Goal: Transaction & Acquisition: Subscribe to service/newsletter

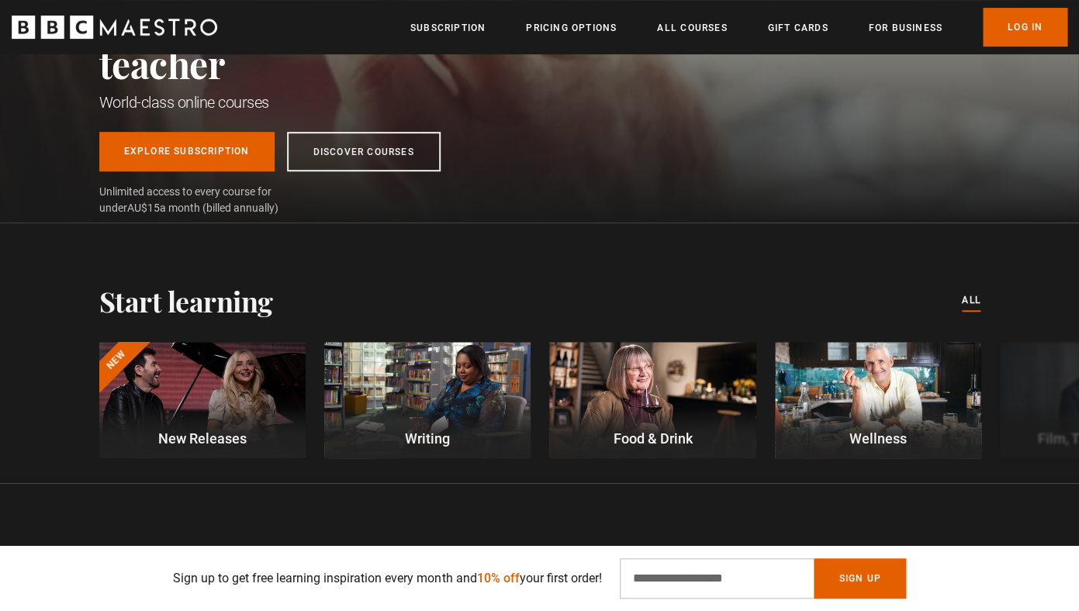
scroll to position [240, 0]
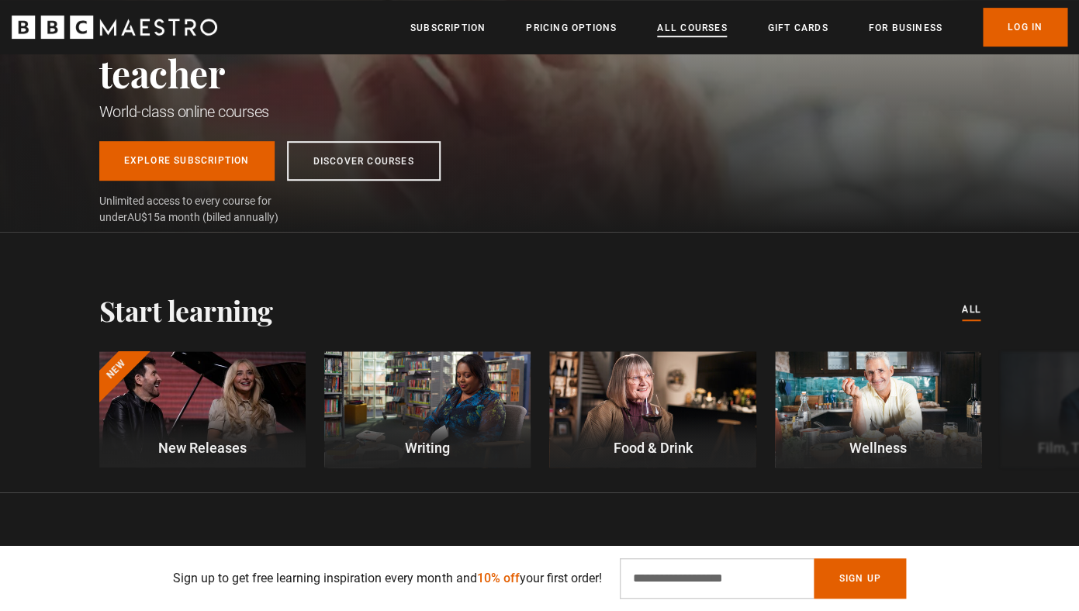
click at [710, 32] on link "All Courses" at bounding box center [692, 28] width 70 height 16
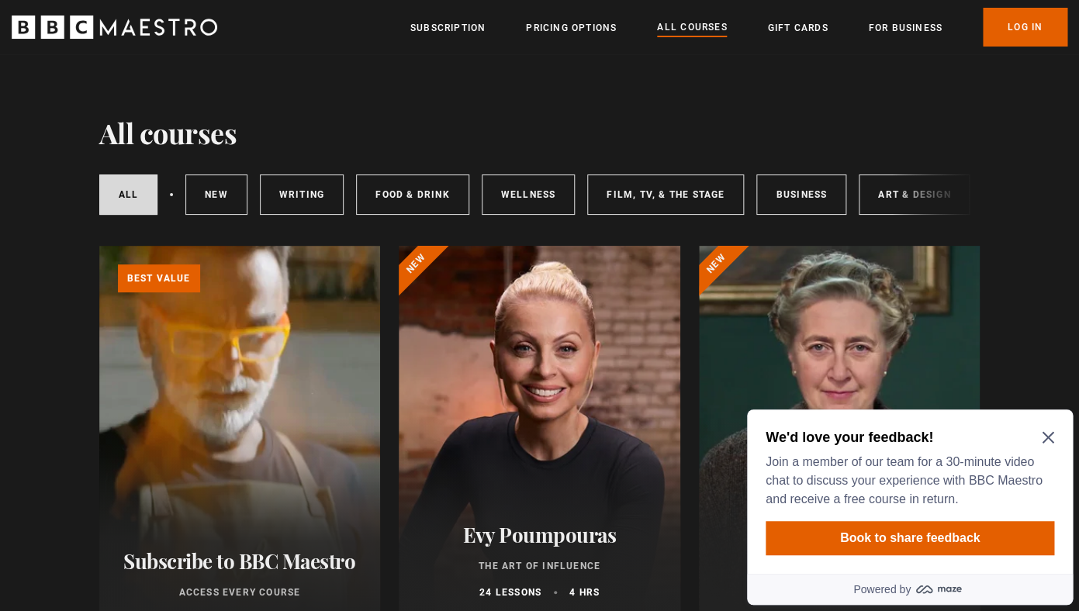
click at [1048, 438] on icon "Close Maze Prompt" at bounding box center [1048, 438] width 12 height 12
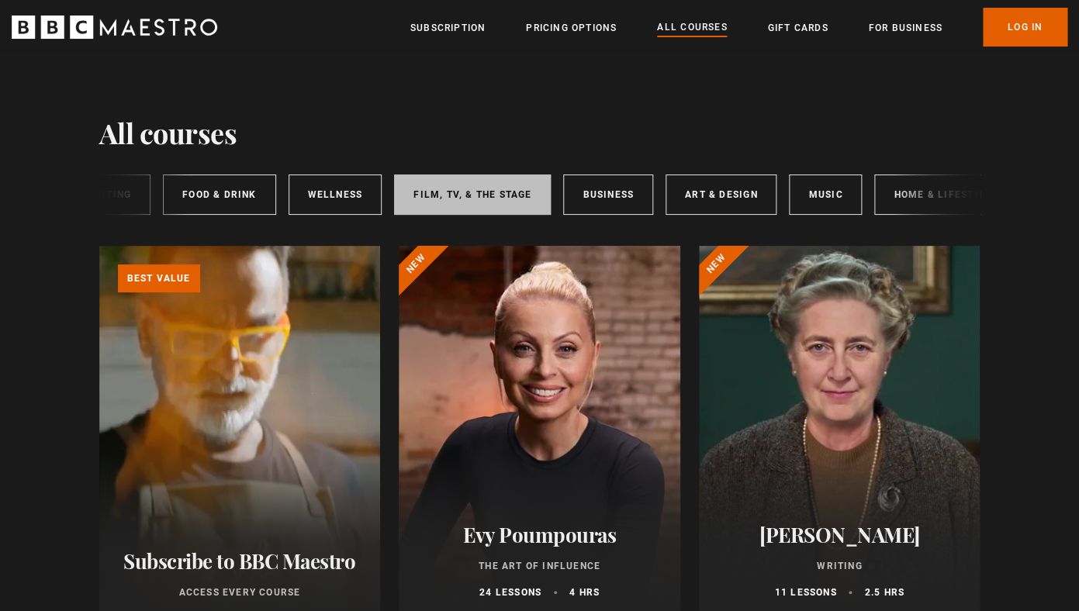
scroll to position [0, 232]
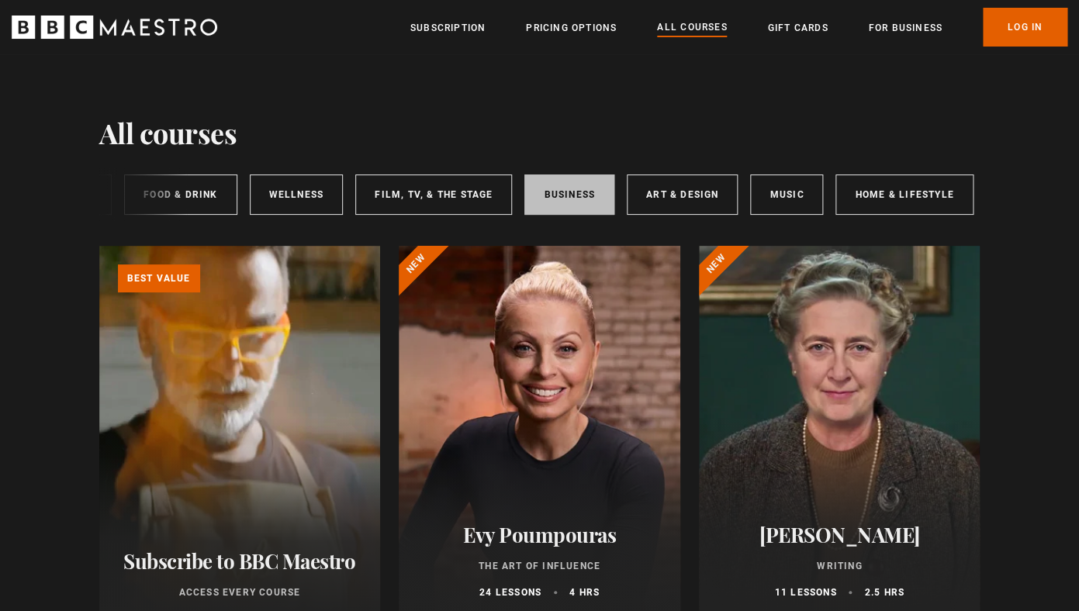
click at [582, 201] on link "Business" at bounding box center [569, 195] width 90 height 40
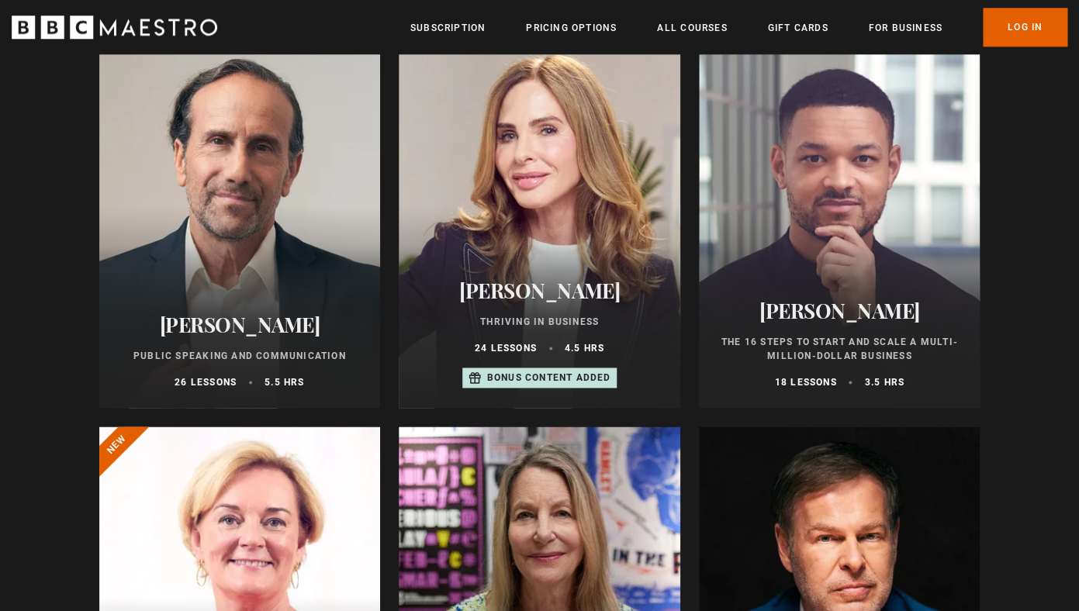
scroll to position [579, 0]
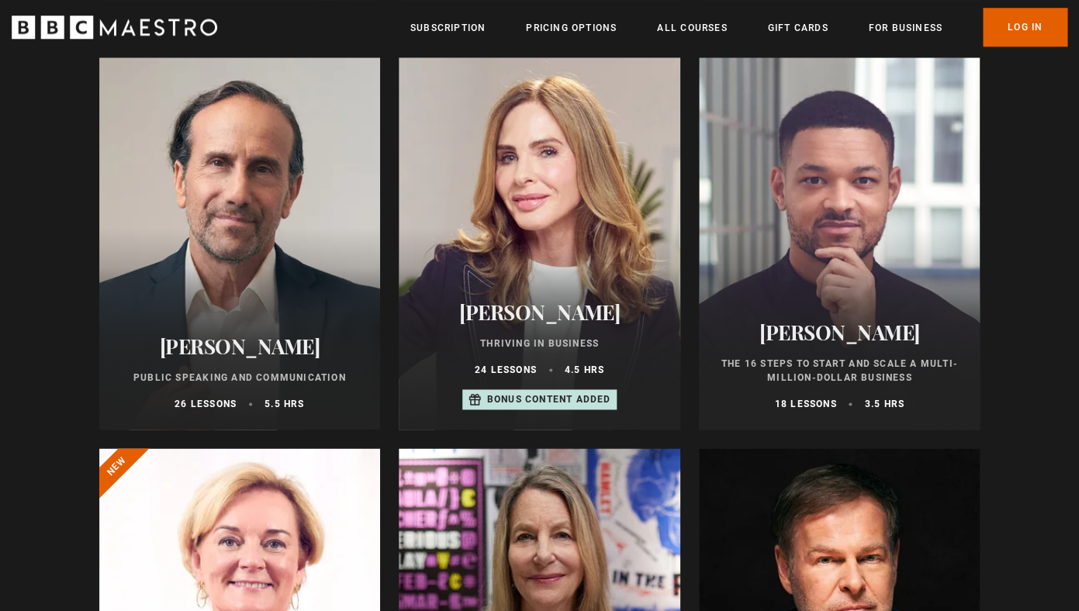
click at [258, 263] on div at bounding box center [240, 243] width 282 height 372
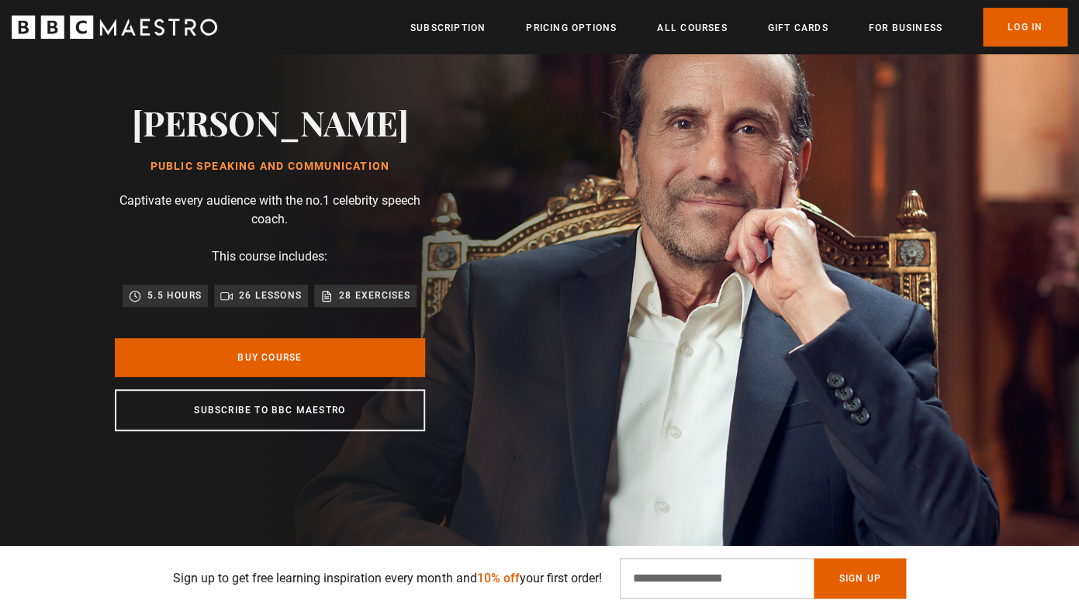
scroll to position [85, 0]
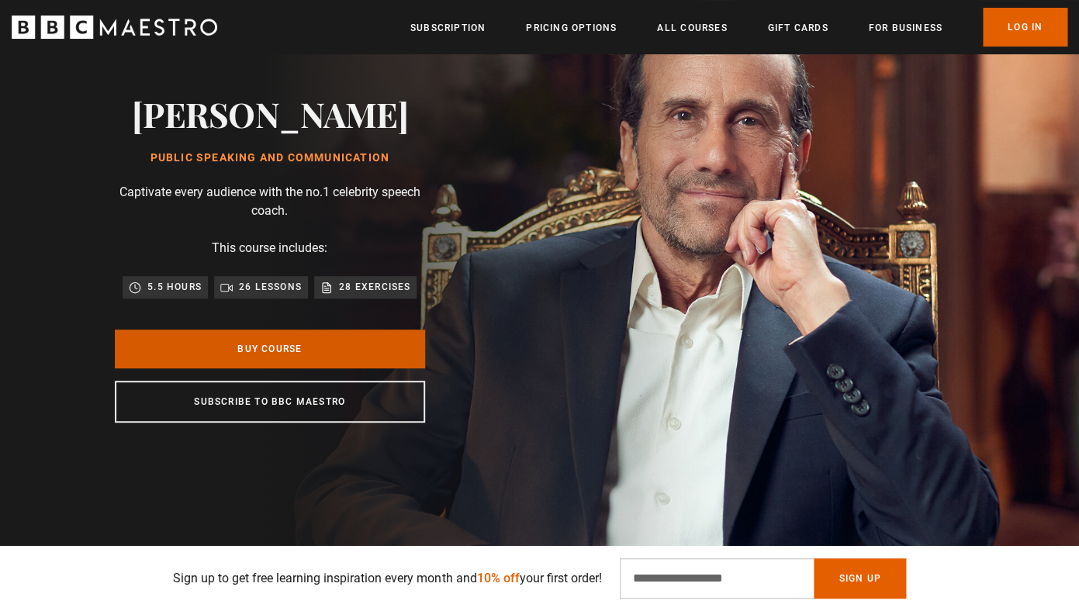
click at [257, 353] on link "Buy Course" at bounding box center [270, 349] width 310 height 39
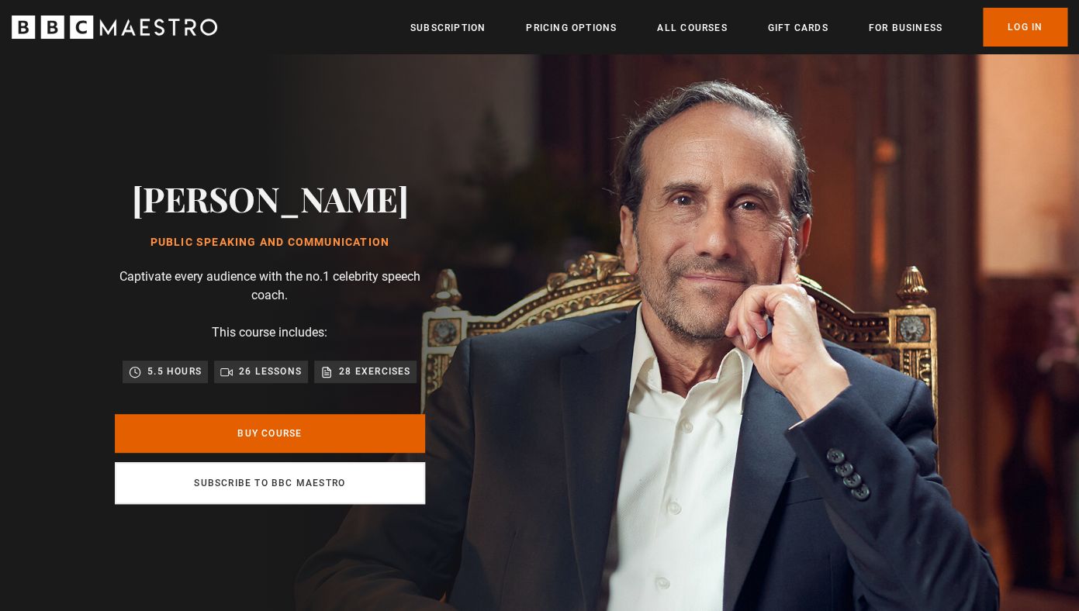
click at [236, 479] on link "Subscribe to BBC Maestro" at bounding box center [270, 483] width 310 height 42
